Goal: Find specific page/section: Find specific page/section

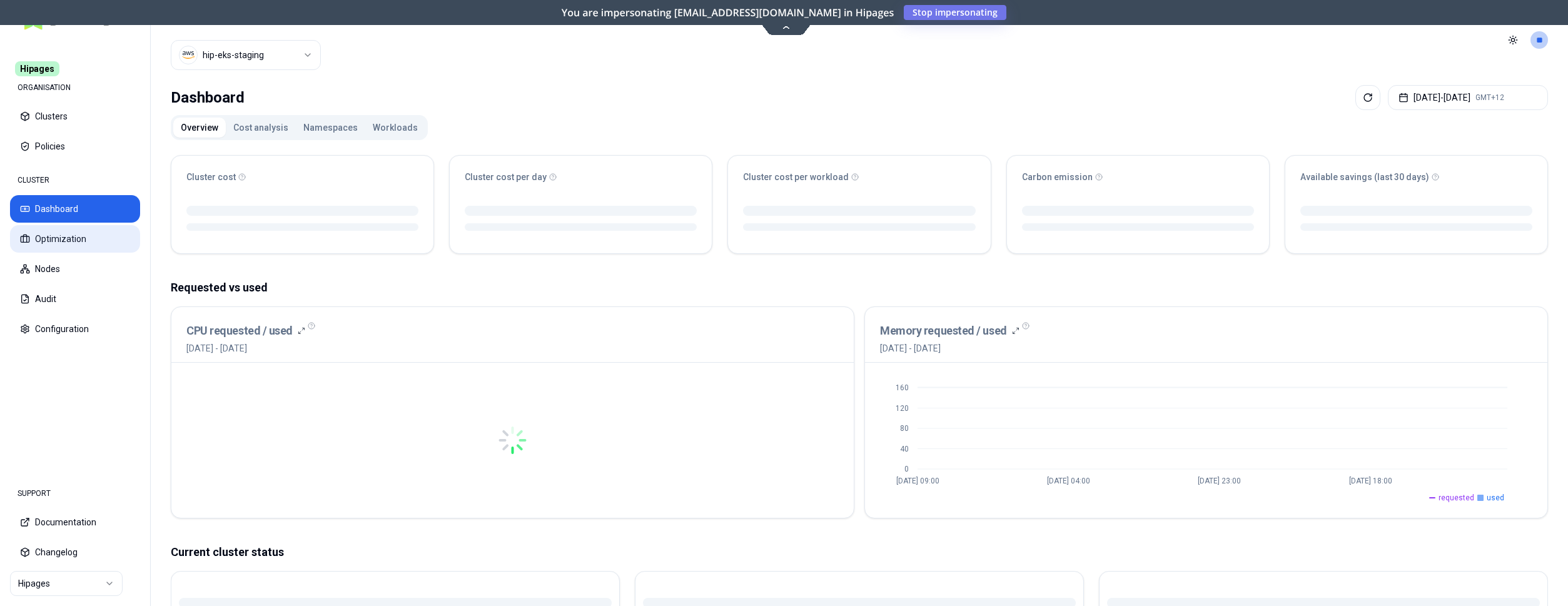
click at [63, 241] on button "Optimization" at bounding box center [75, 239] width 130 height 27
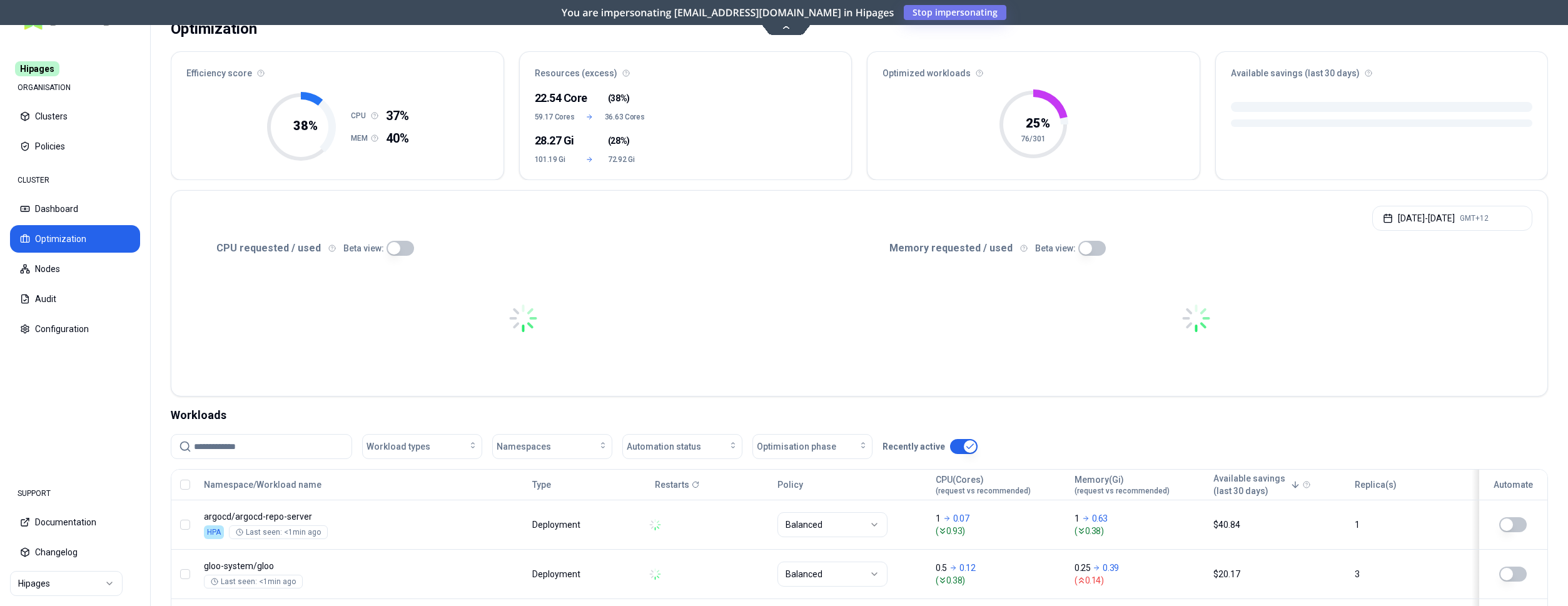
scroll to position [191, 0]
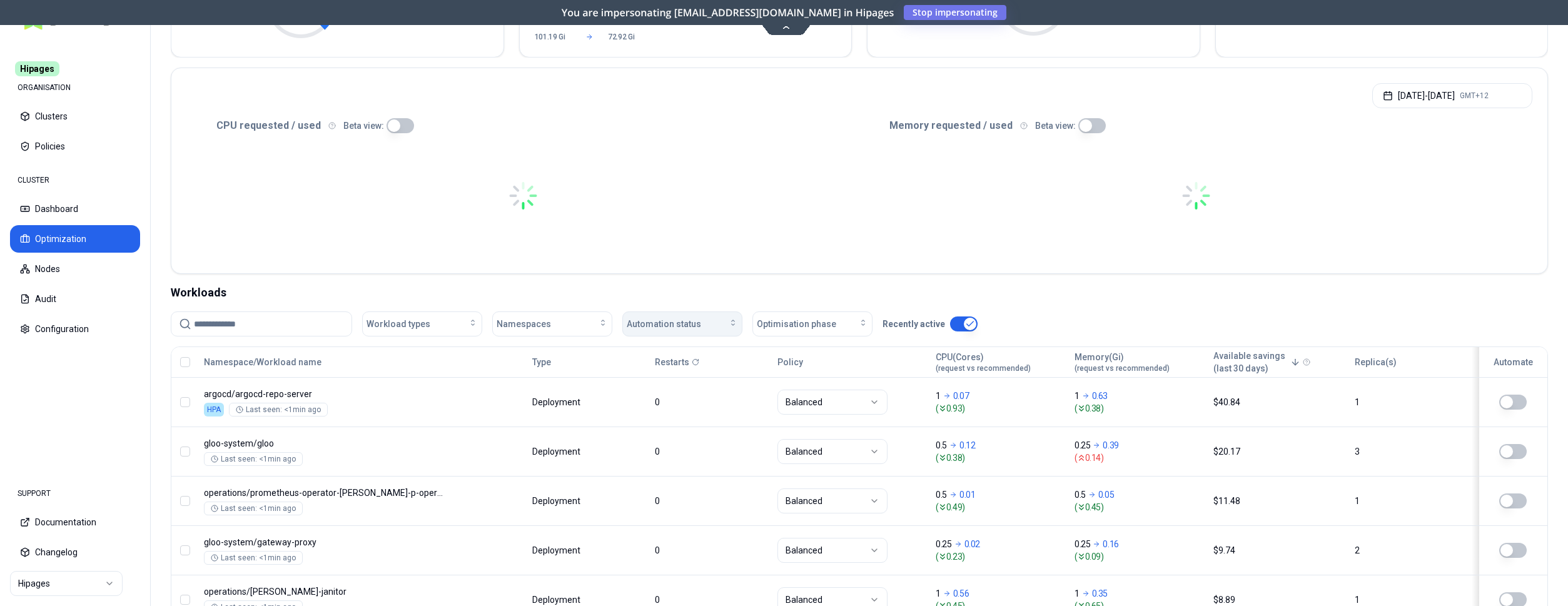
click at [724, 330] on div "Automation status" at bounding box center [682, 324] width 111 height 13
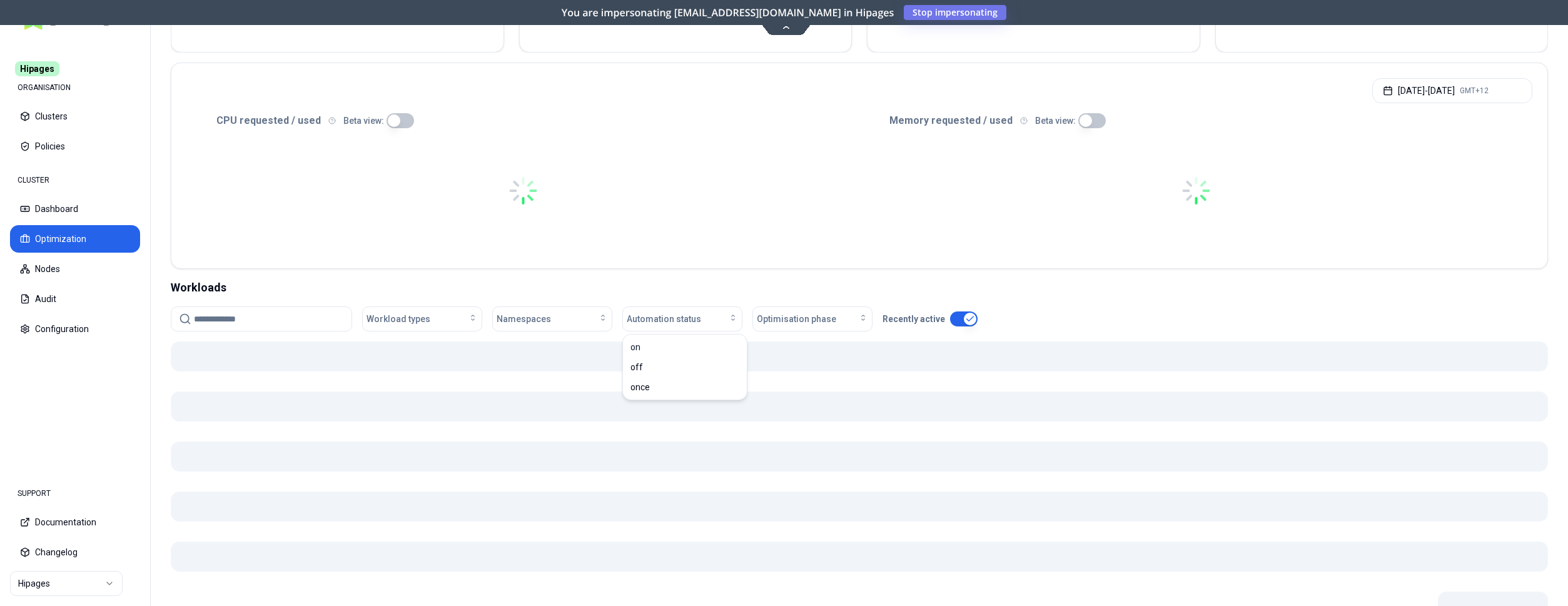
click at [694, 281] on div "Optimization Efficiency score Resources (excess) Optimized workloads Available …" at bounding box center [859, 281] width 1417 height 785
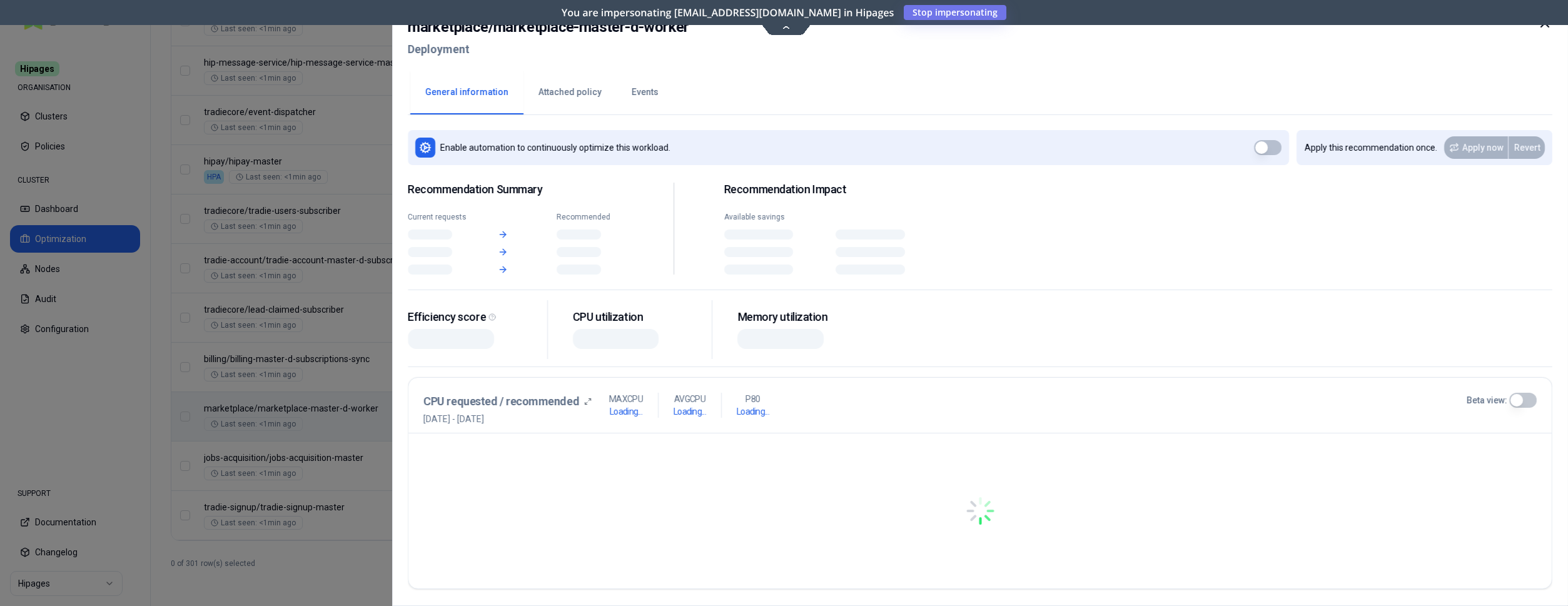
scroll to position [1511, 0]
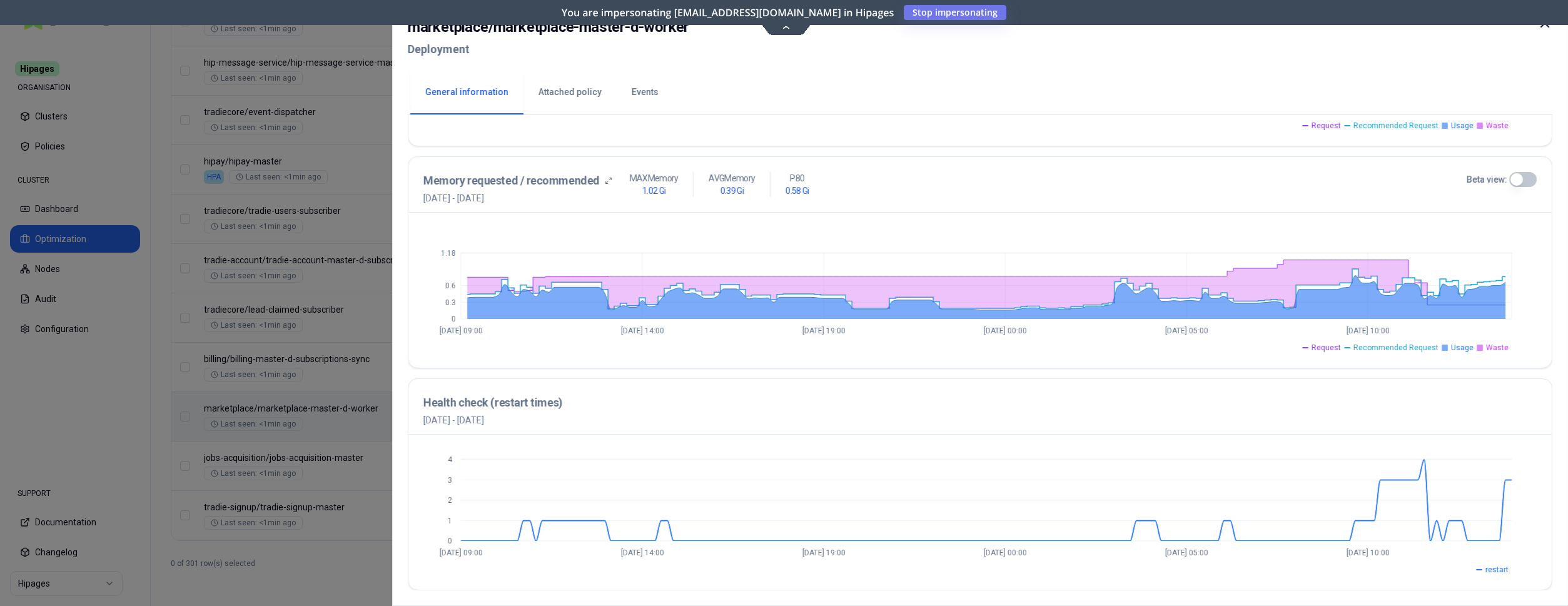
scroll to position [453, 0]
click at [1542, 26] on icon at bounding box center [1545, 23] width 8 height 8
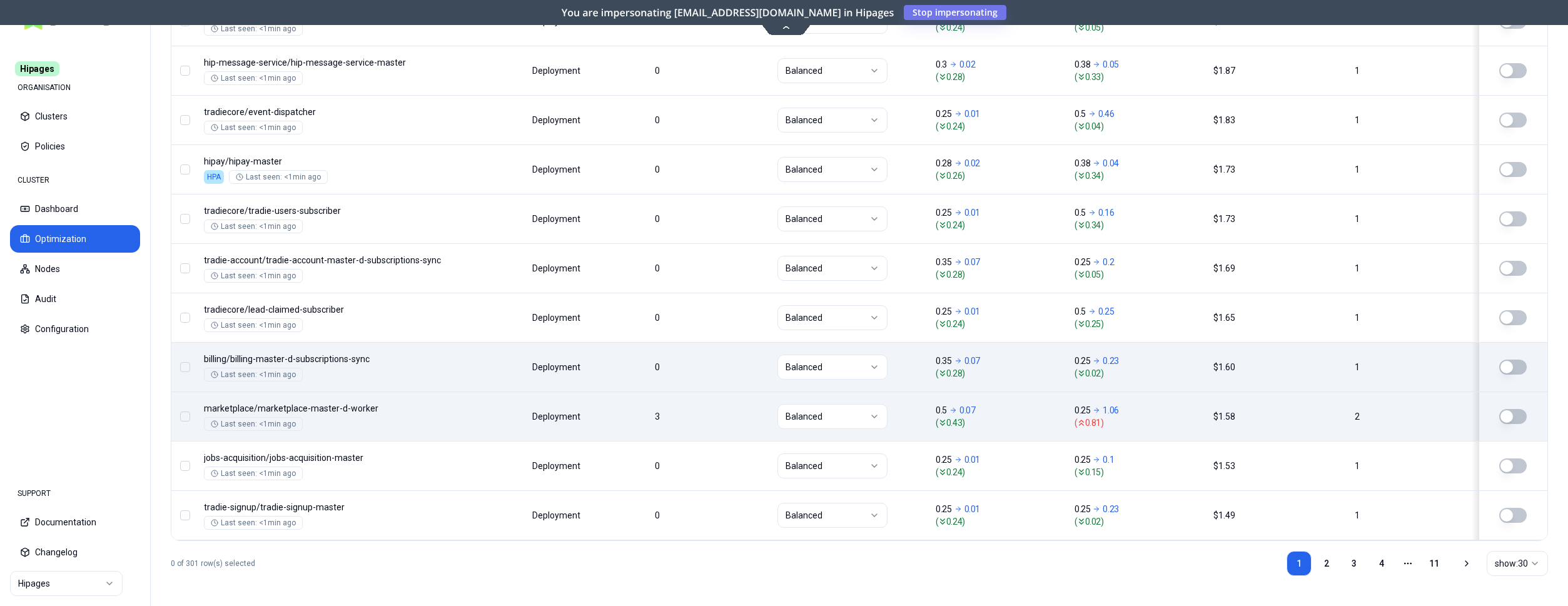
scroll to position [1511, 0]
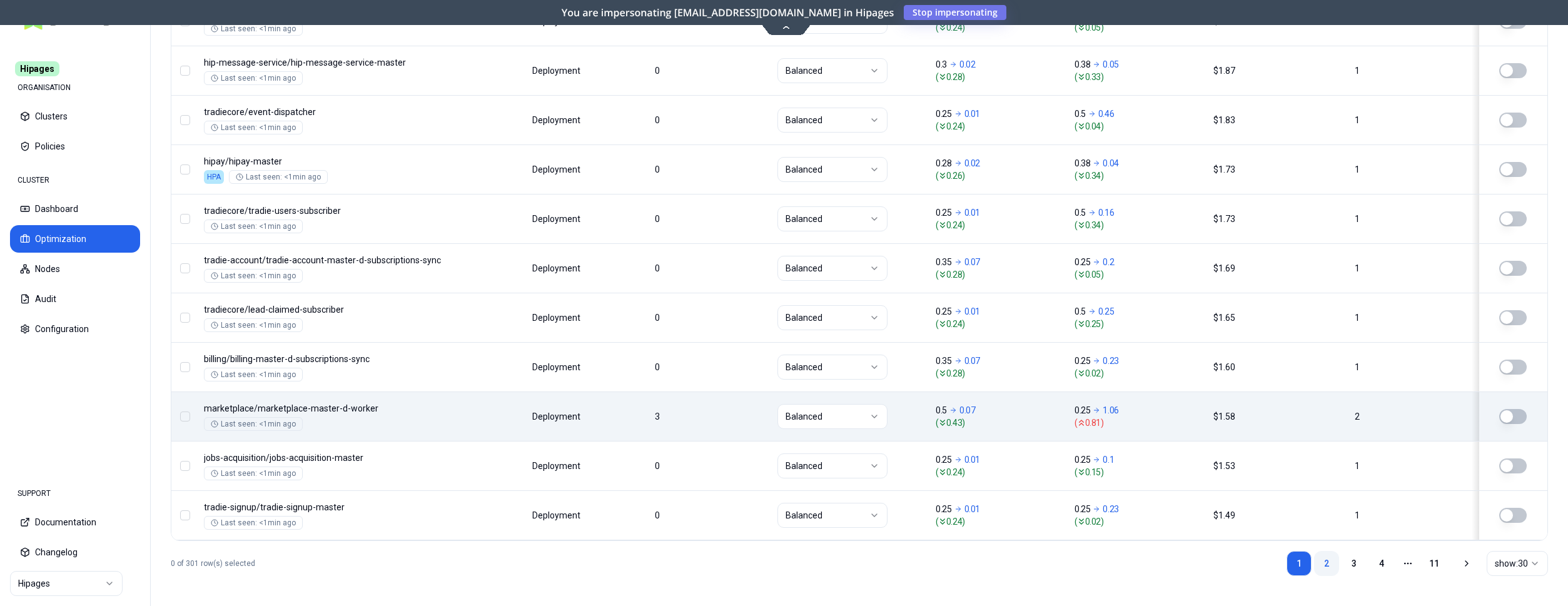
click at [1333, 557] on link "2" at bounding box center [1326, 563] width 25 height 25
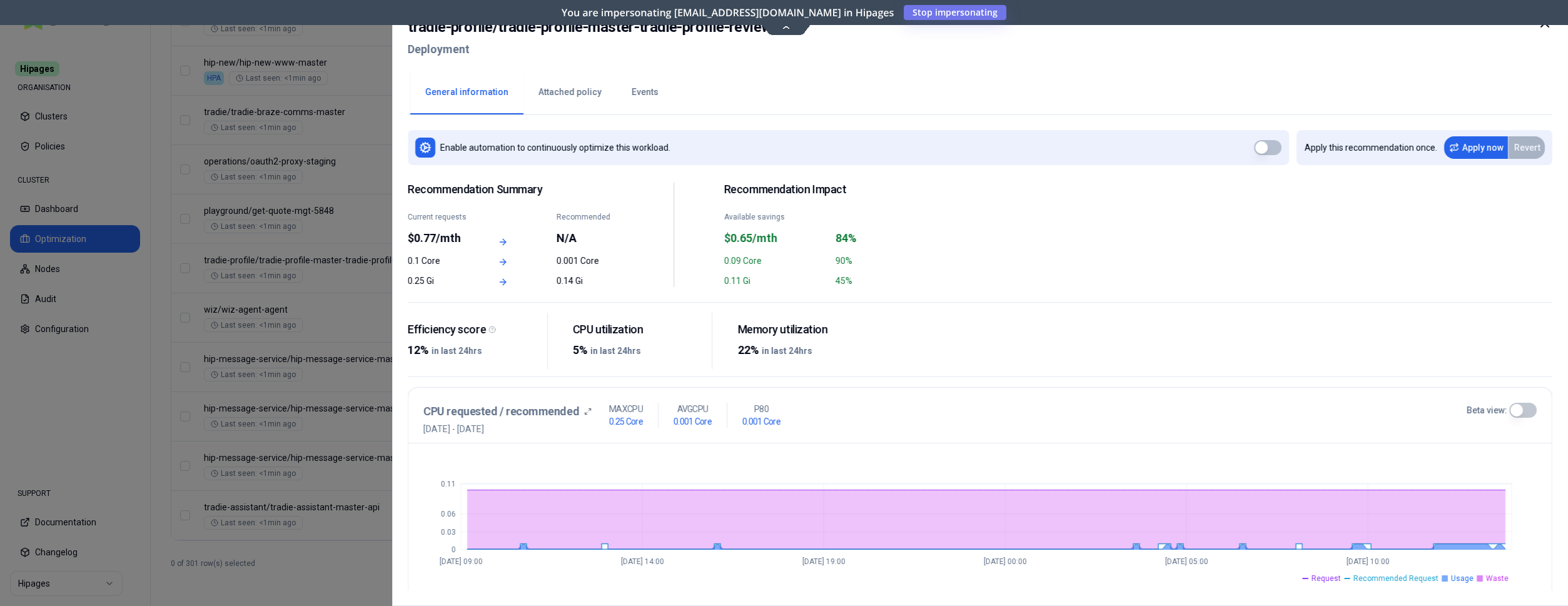
click at [1549, 27] on icon at bounding box center [1545, 23] width 8 height 8
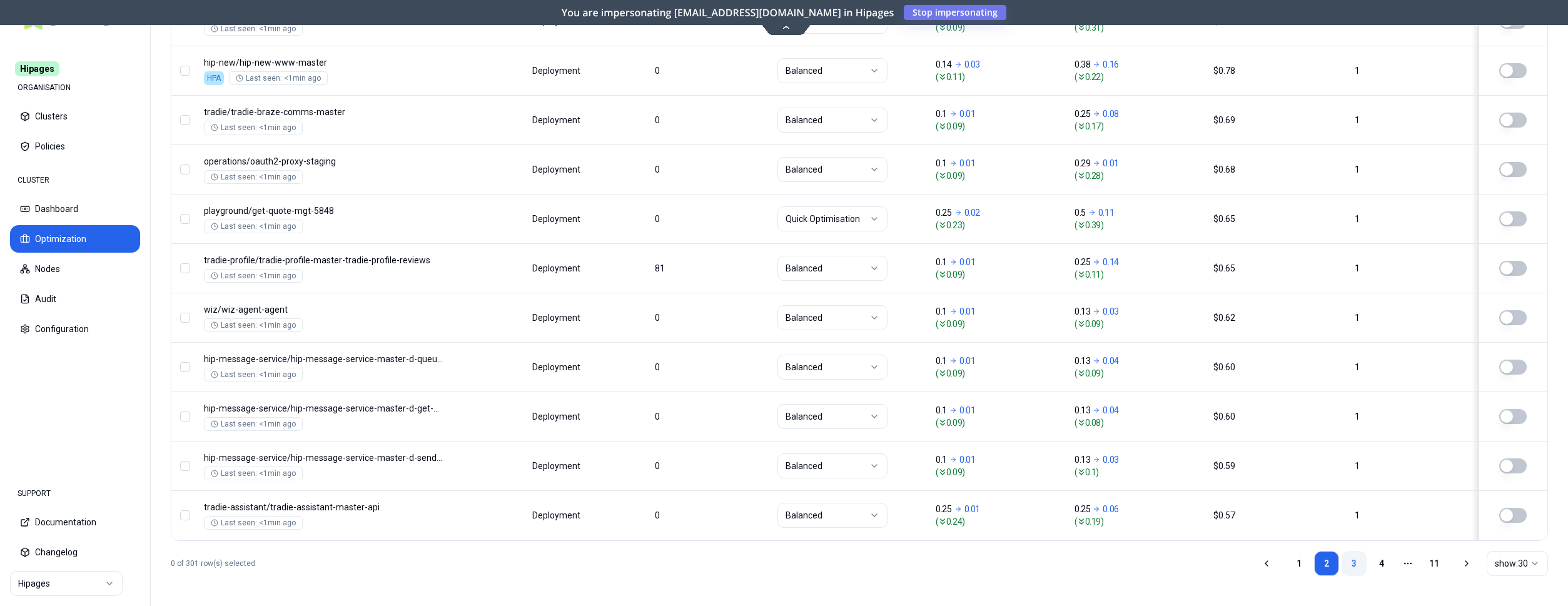
click at [1353, 556] on link "3" at bounding box center [1354, 563] width 25 height 25
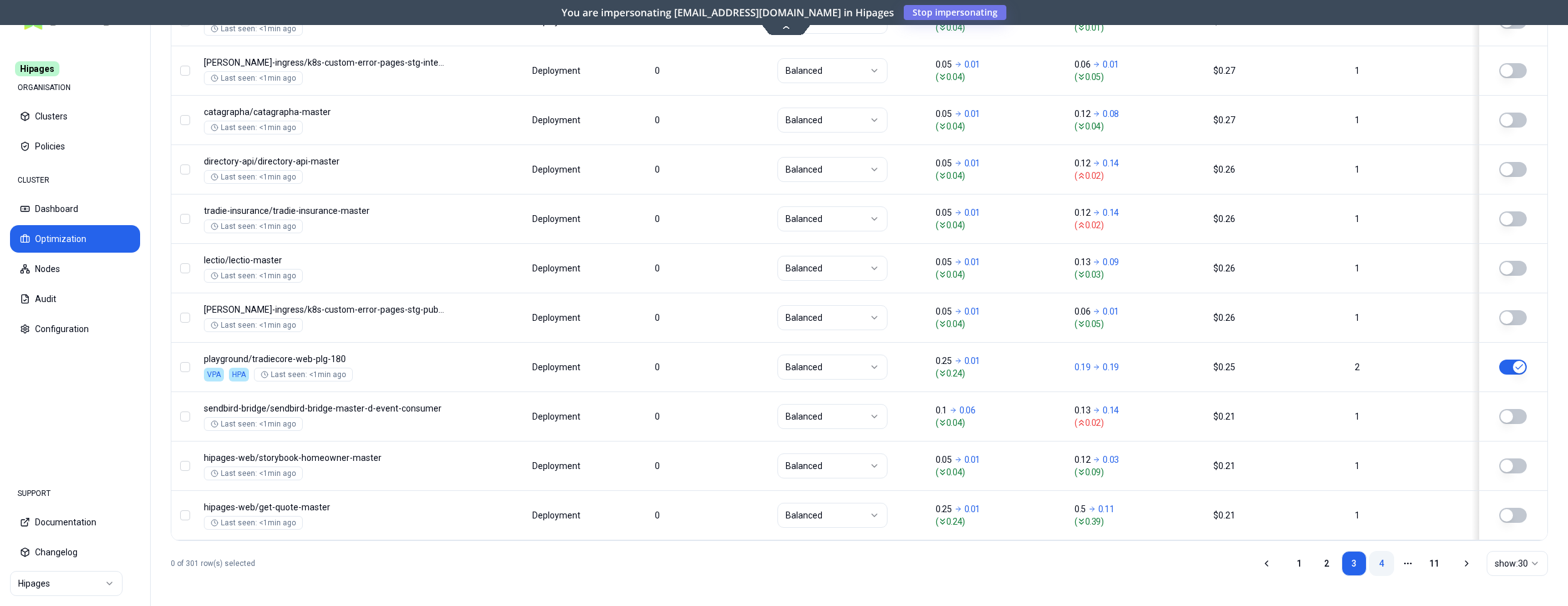
click at [1383, 559] on link "4" at bounding box center [1382, 563] width 25 height 25
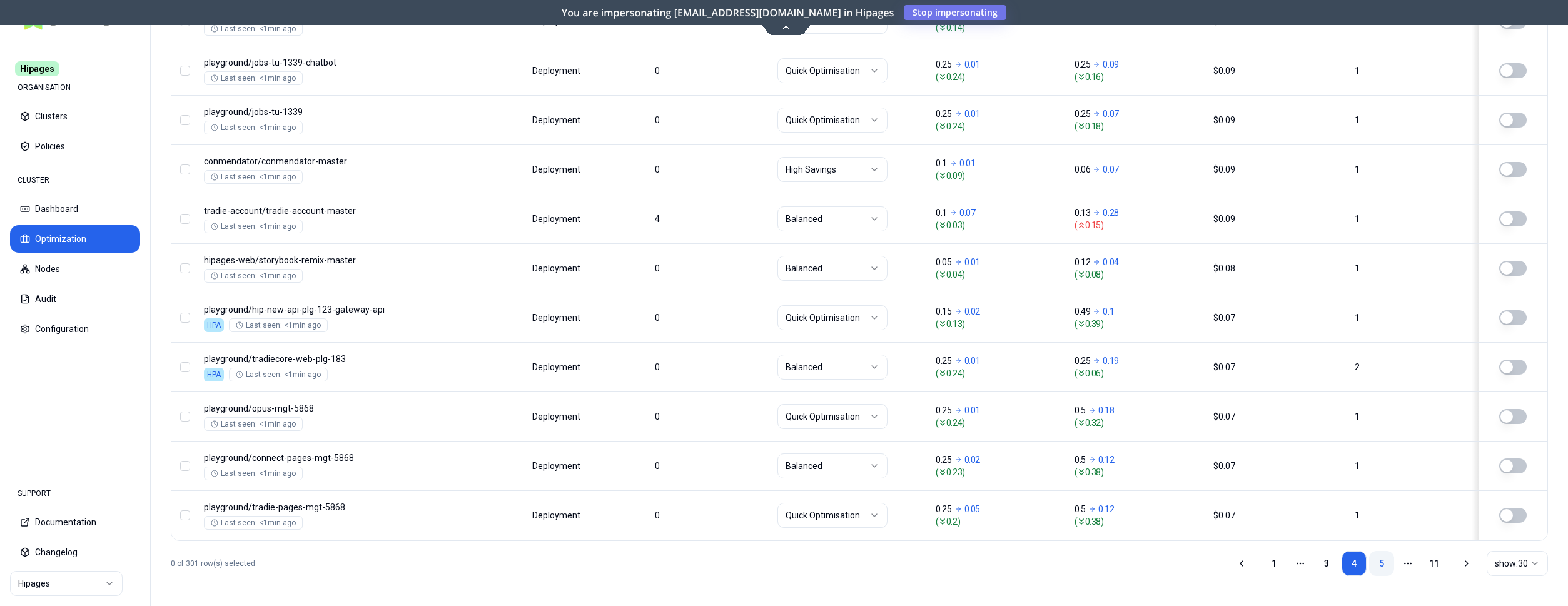
click at [1390, 565] on link "5" at bounding box center [1382, 563] width 25 height 25
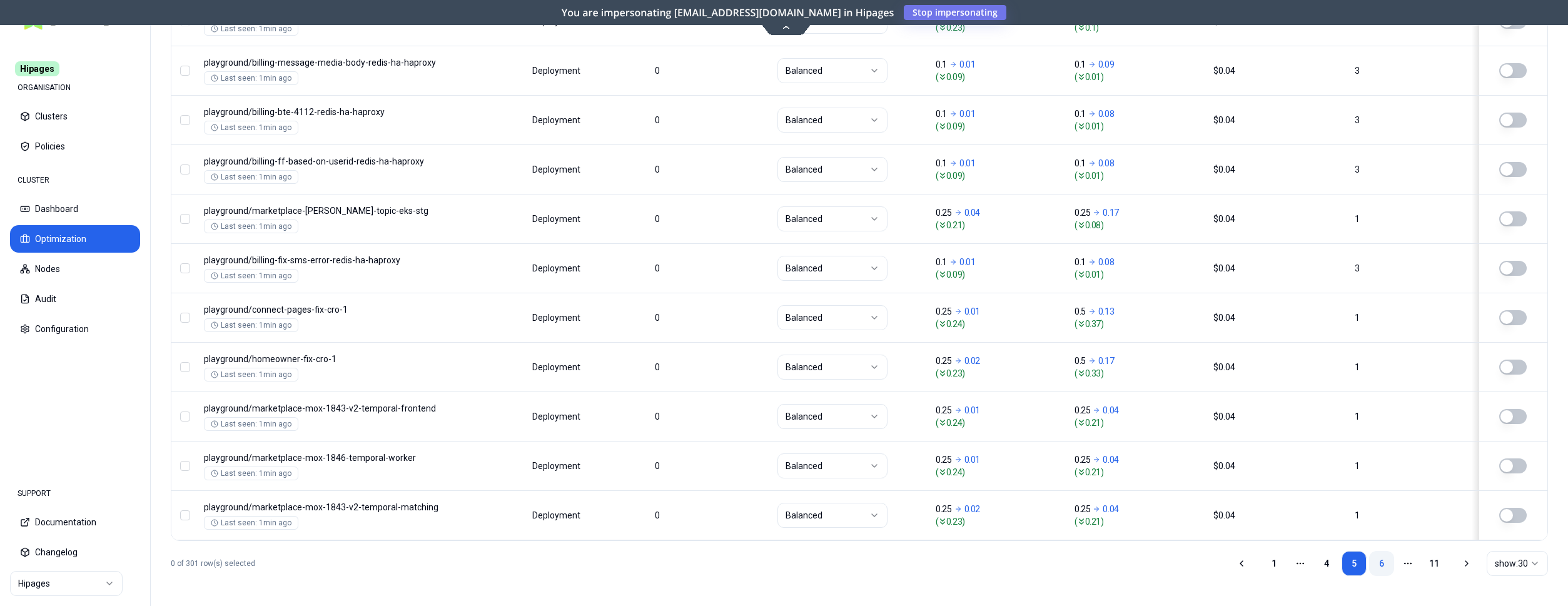
click at [1373, 566] on link "6" at bounding box center [1382, 563] width 25 height 25
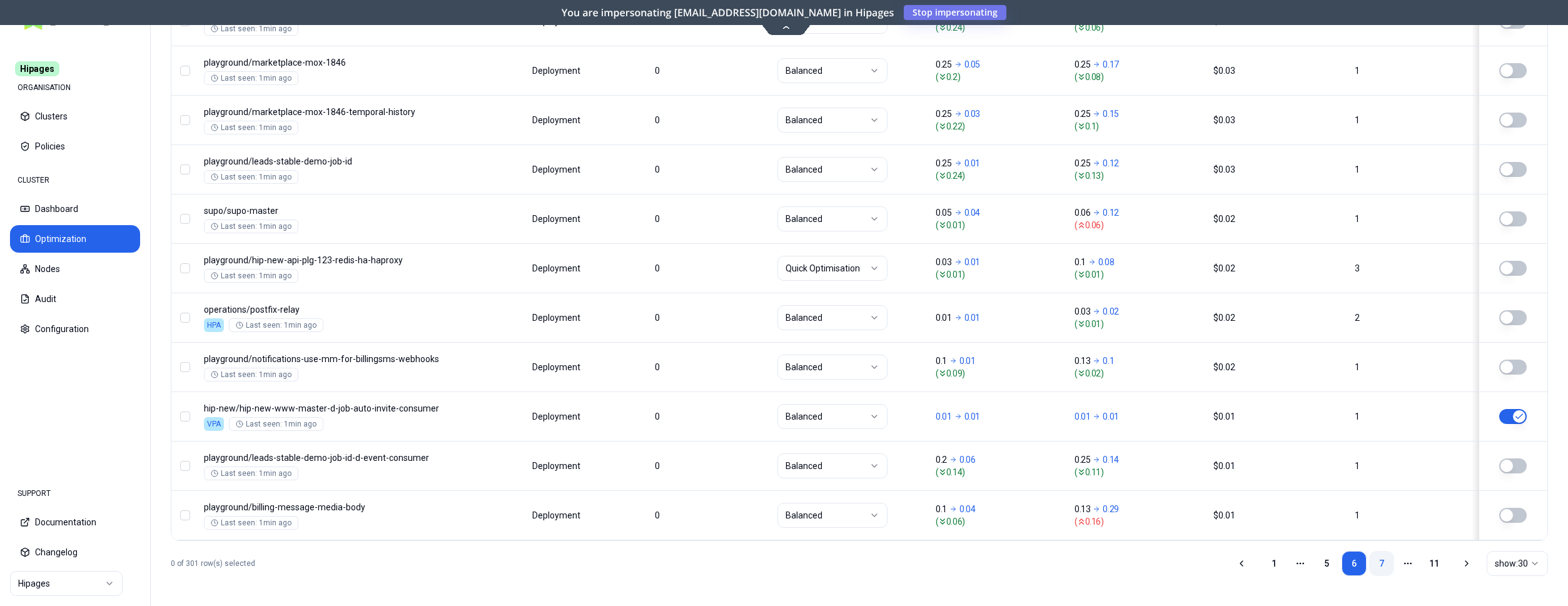
click at [1385, 563] on link "7" at bounding box center [1382, 563] width 25 height 25
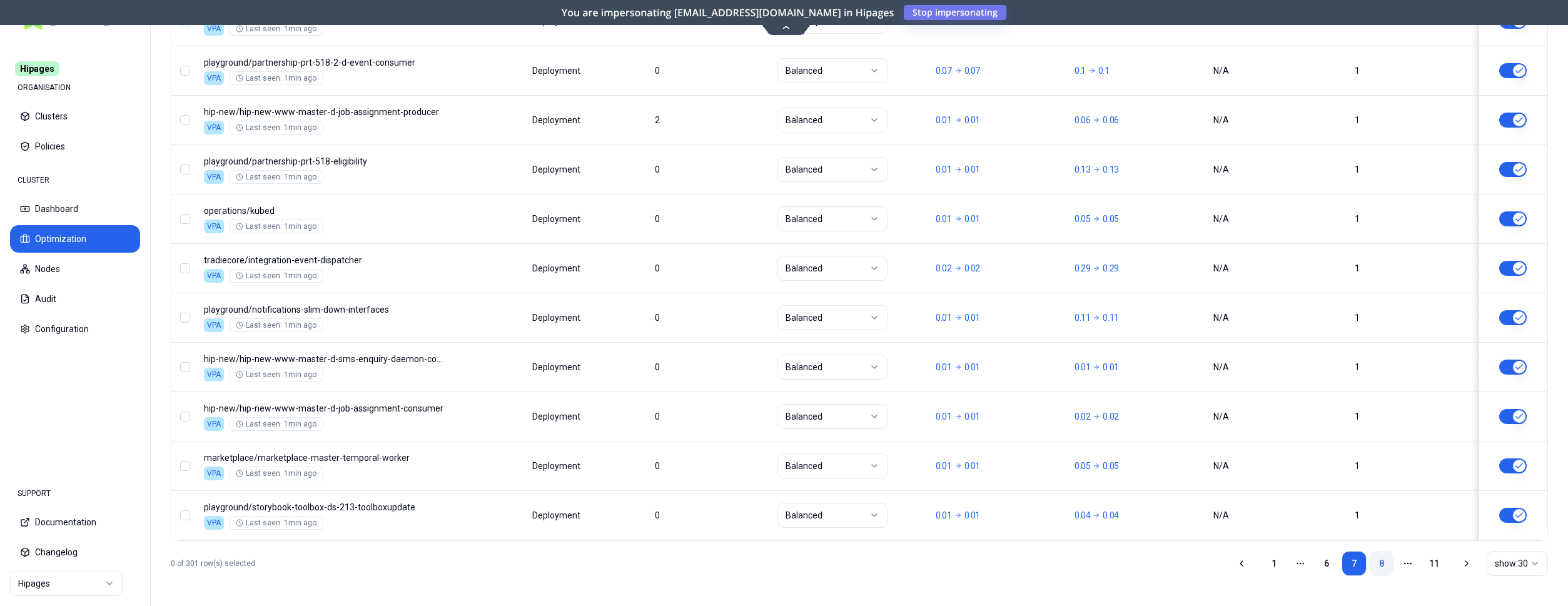
click at [1383, 557] on link "8" at bounding box center [1382, 563] width 25 height 25
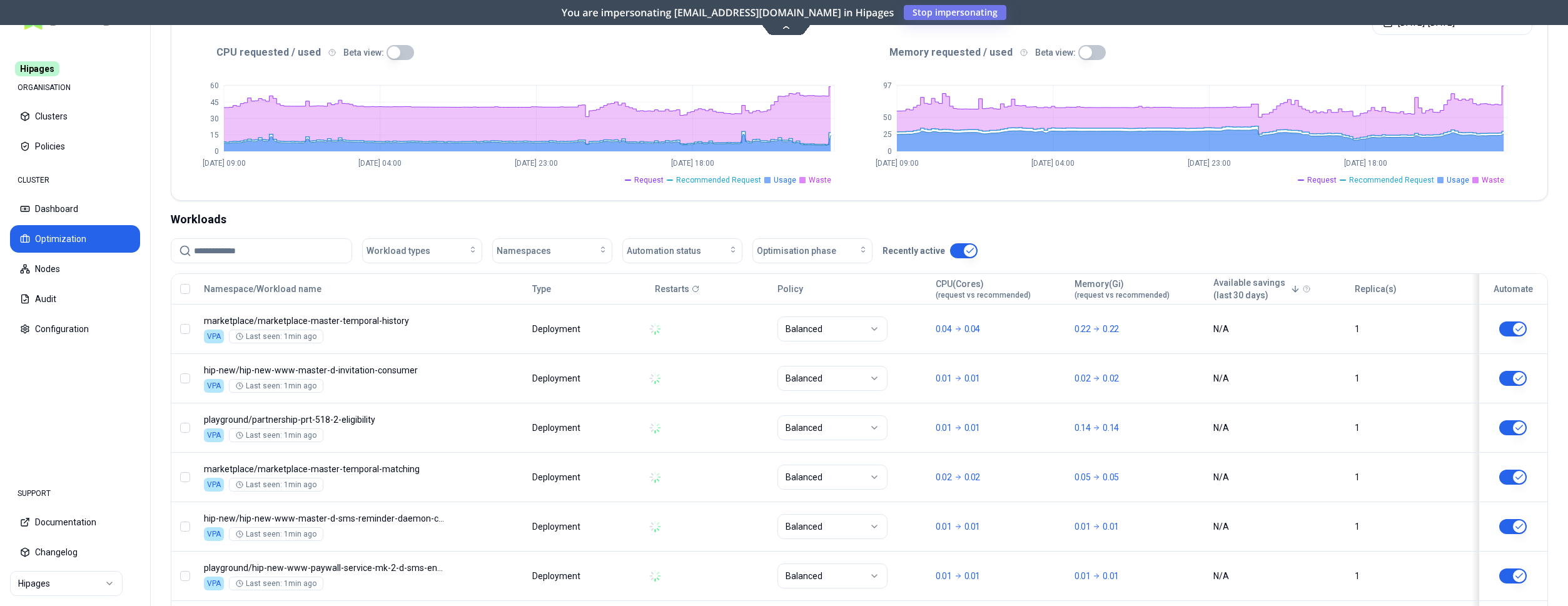
click at [84, 590] on html "Hipages ORGANISATION Clusters Policies CLUSTER Dashboard Optimization Nodes Aud…" at bounding box center [784, 303] width 1568 height 606
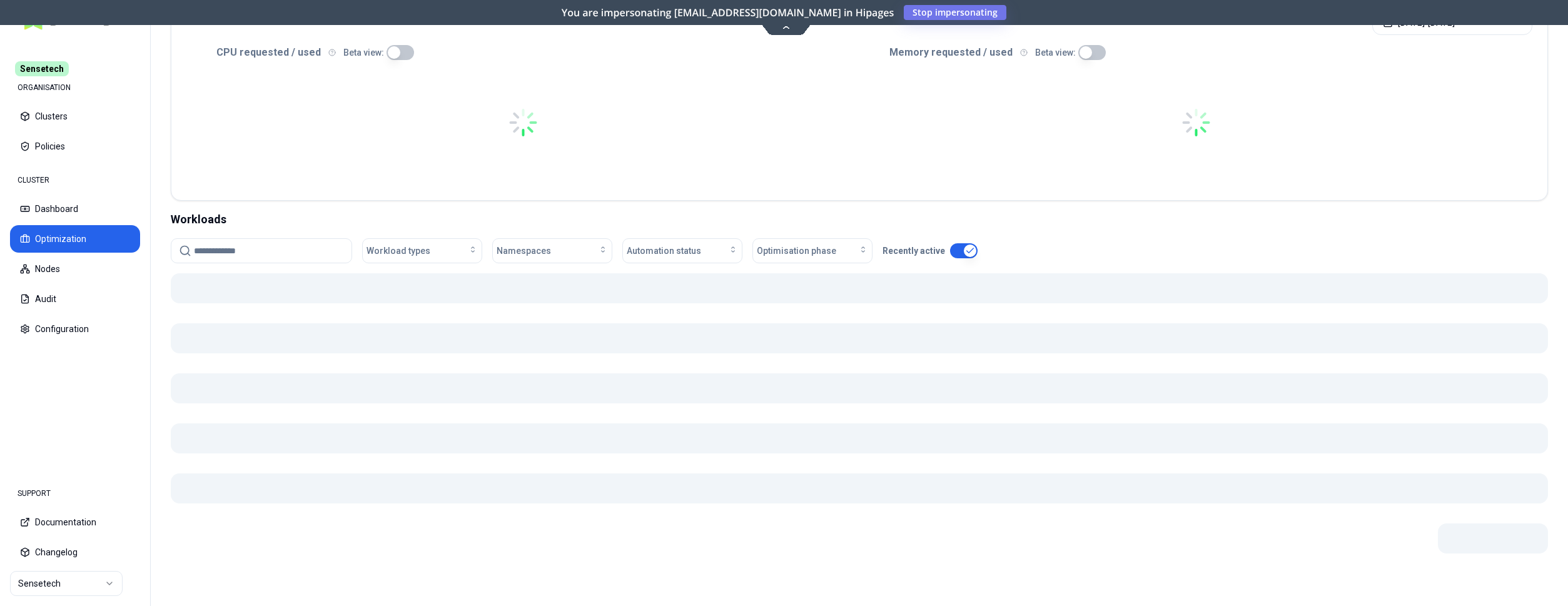
scroll to position [260, 0]
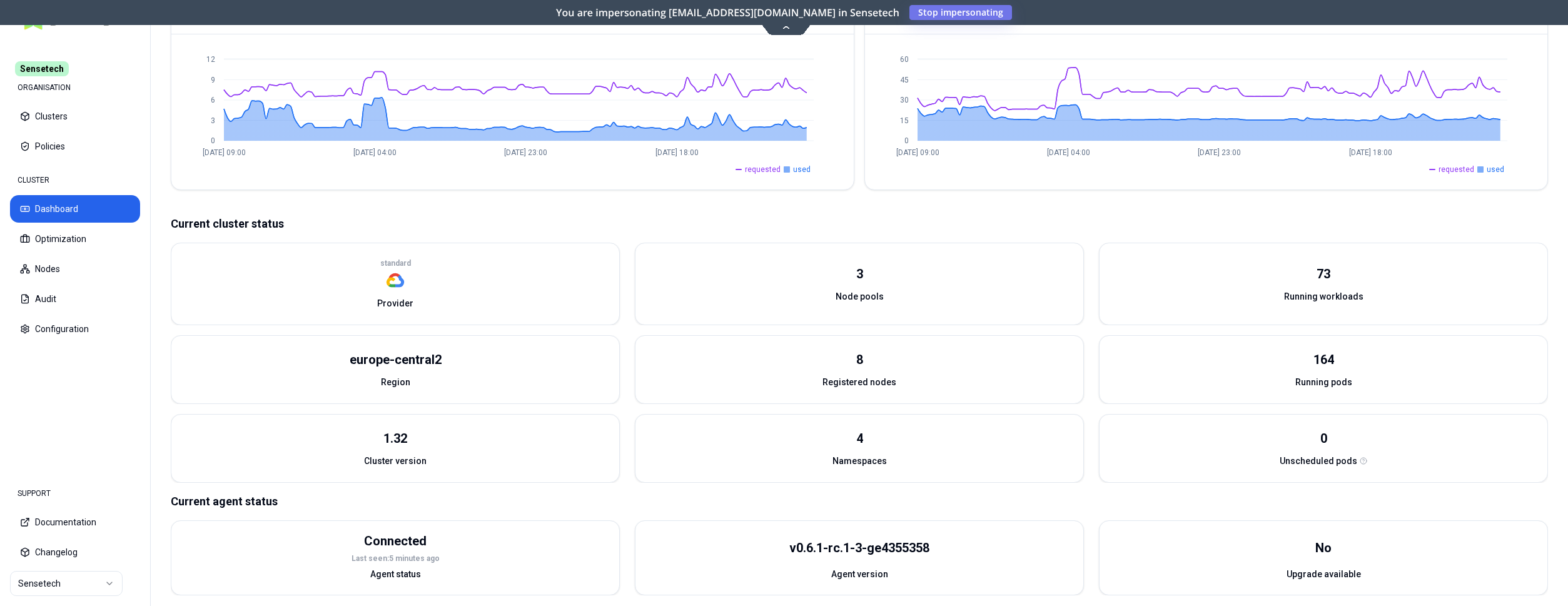
scroll to position [337, 0]
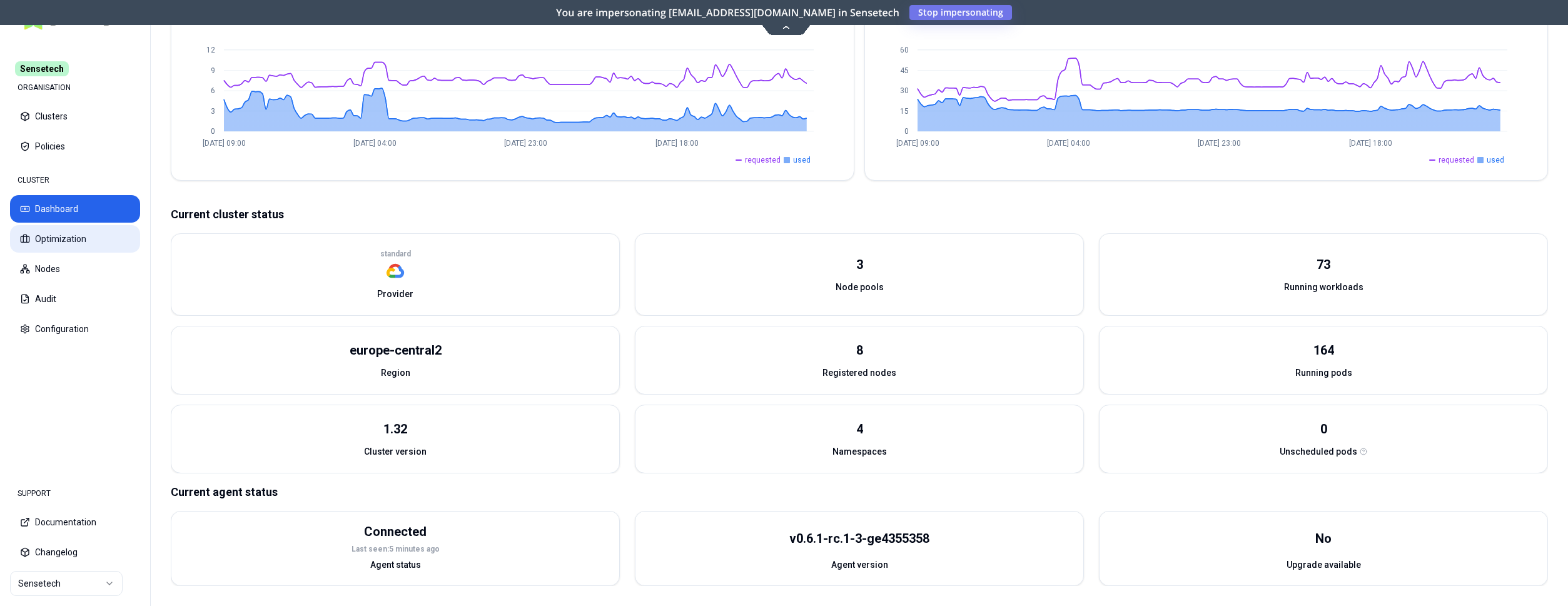
click at [91, 232] on button "Optimization" at bounding box center [75, 239] width 130 height 27
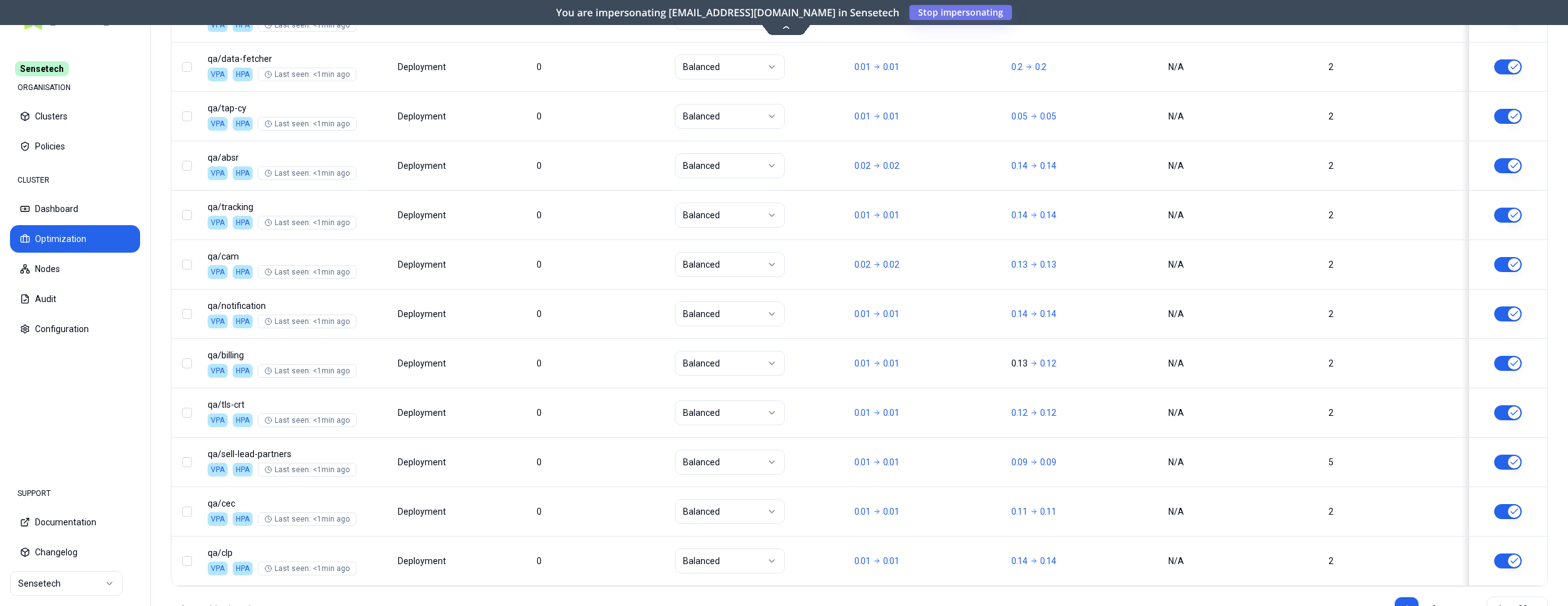
scroll to position [1511, 0]
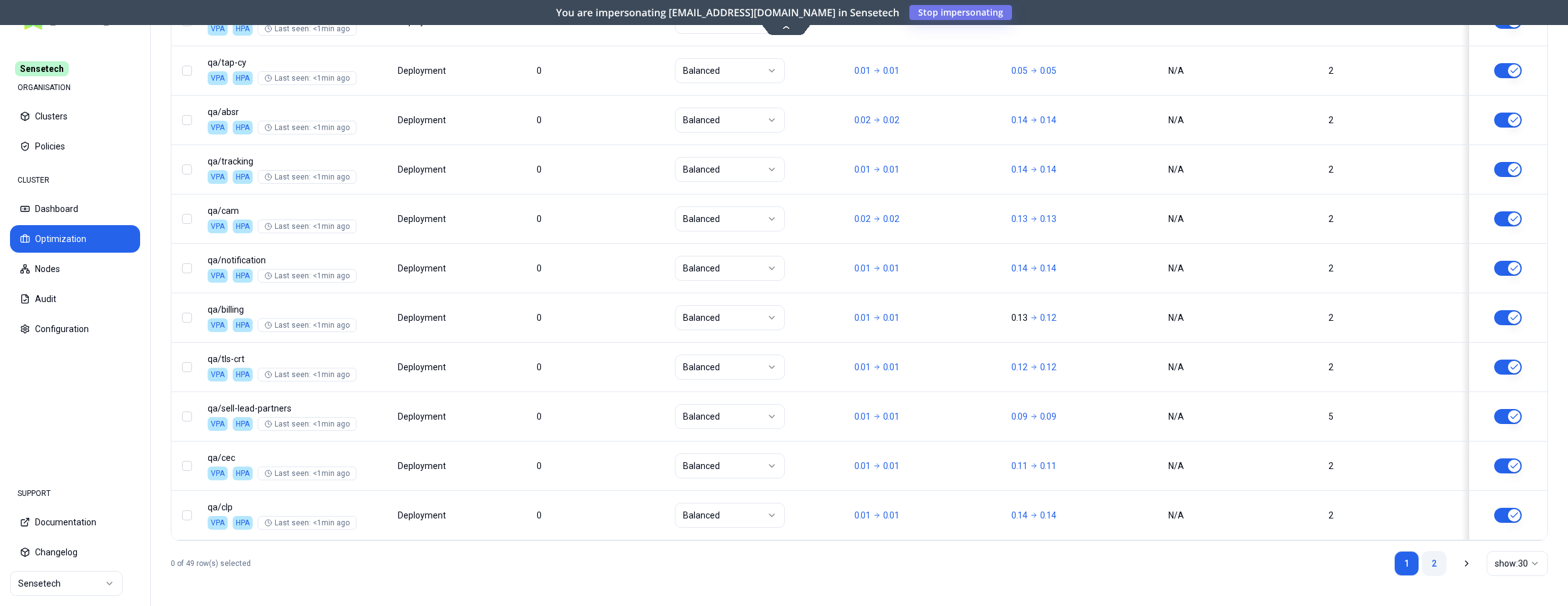
click at [1435, 567] on link "2" at bounding box center [1434, 563] width 25 height 25
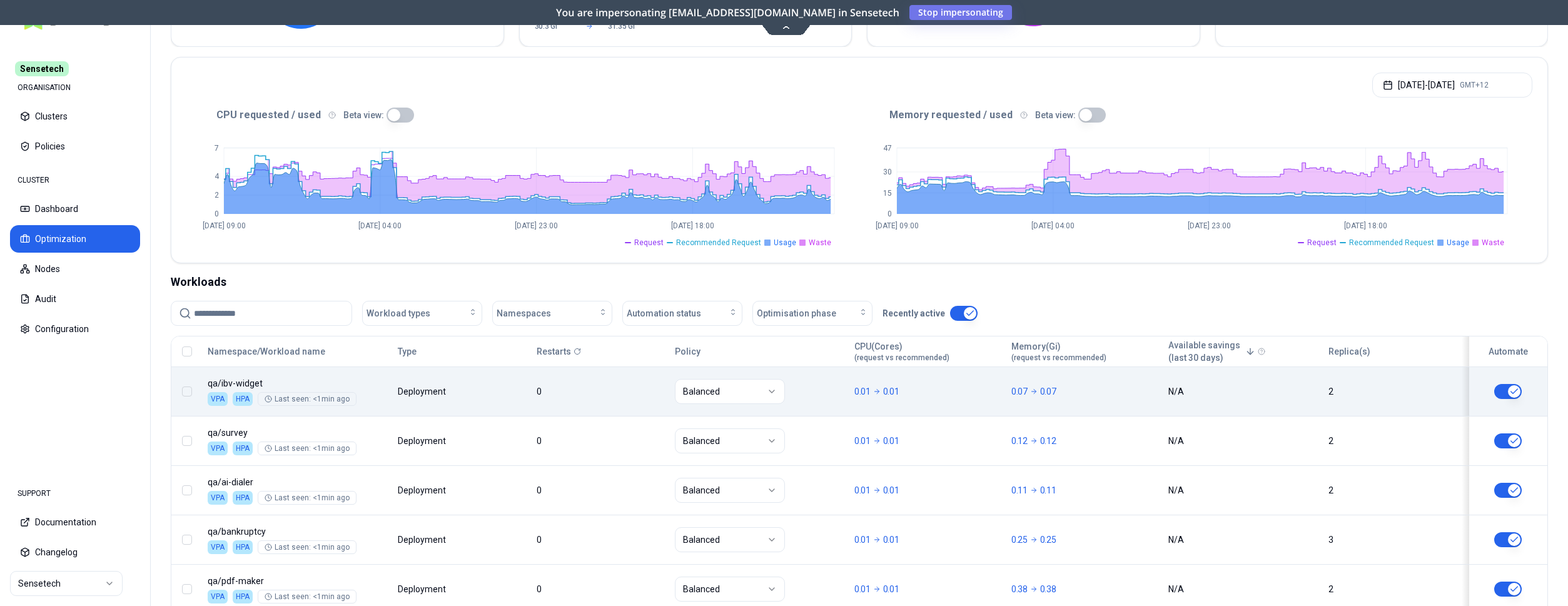
scroll to position [0, 0]
